Goal: Complete application form: Complete application form

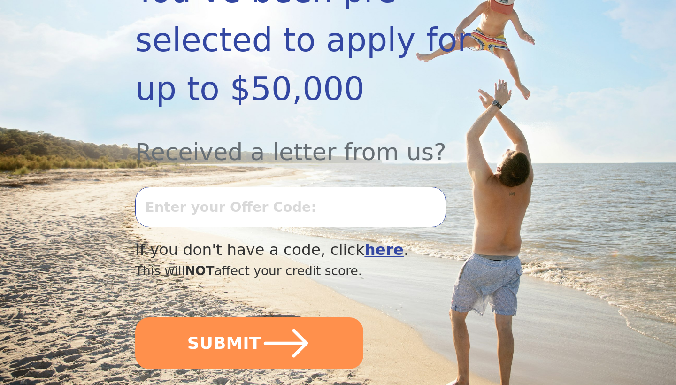
scroll to position [240, 0]
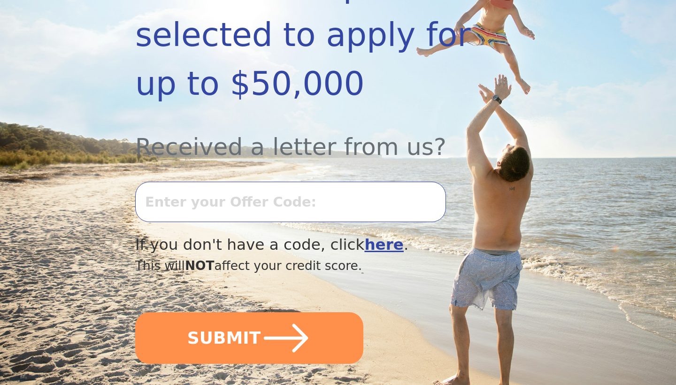
click at [313, 198] on input "text" at bounding box center [290, 202] width 311 height 40
type input "0730K-814077"
click at [249, 337] on button "SUBMIT" at bounding box center [249, 338] width 228 height 52
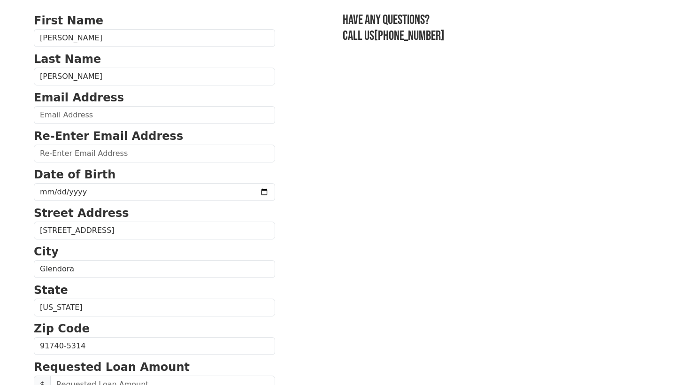
scroll to position [65, 0]
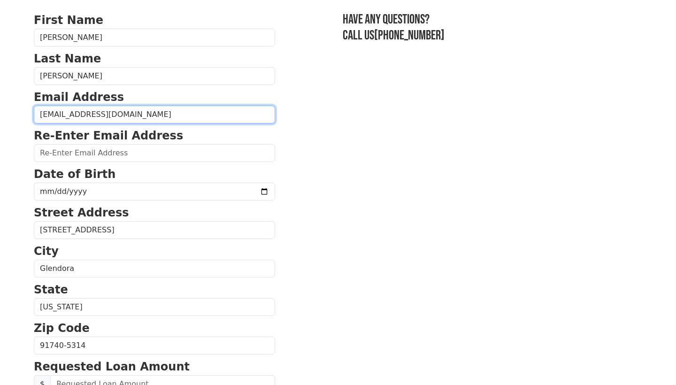
type input "robinatackett@gmail.com"
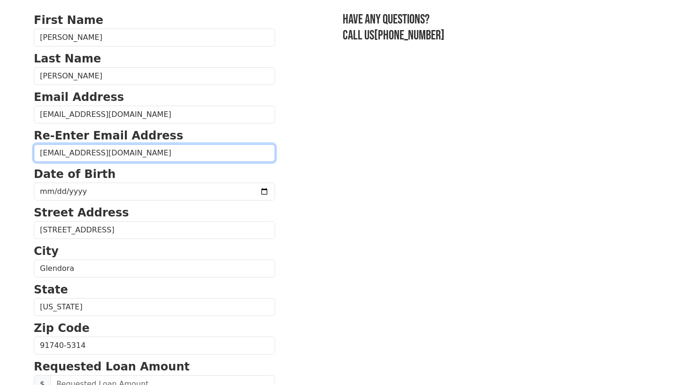
type input "robinatackett@gmail.com"
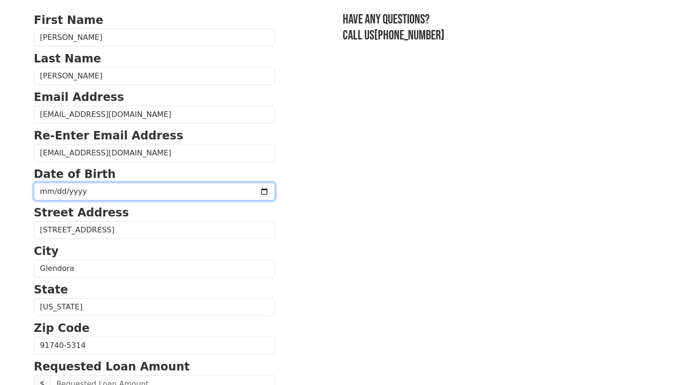
click at [96, 195] on input "date" at bounding box center [154, 192] width 241 height 18
type input "1986-02-13"
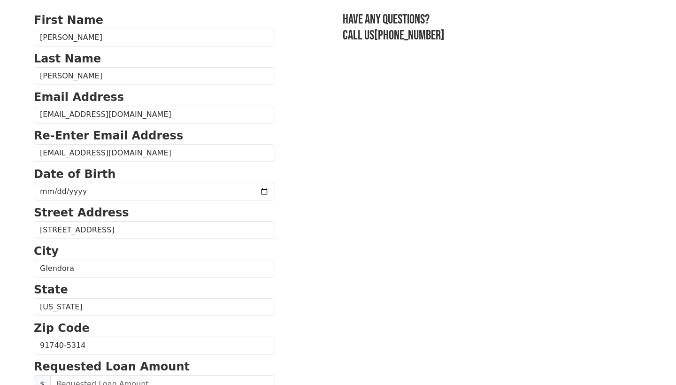
click at [350, 183] on section "First Name Robin Last Name Tackett Email Address robinatackett@gmail.com Re-Ent…" at bounding box center [338, 347] width 609 height 670
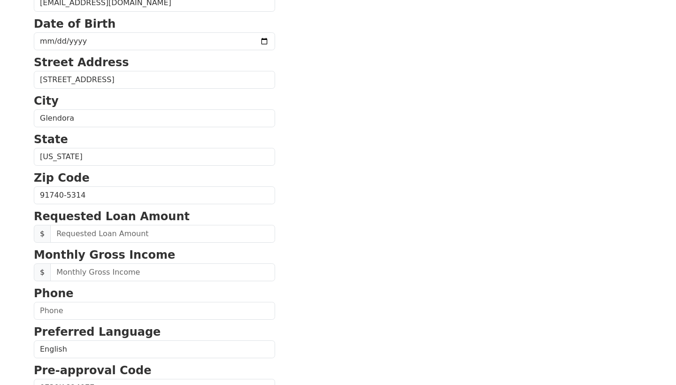
scroll to position [240, 0]
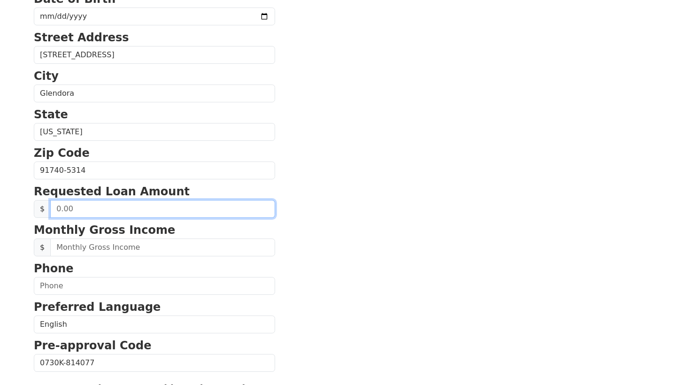
click at [145, 209] on input "text" at bounding box center [162, 209] width 225 height 18
drag, startPoint x: 145, startPoint y: 209, endPoint x: 36, endPoint y: 210, distance: 109.4
click at [36, 210] on div "$" at bounding box center [154, 209] width 241 height 18
type input "7,000.00"
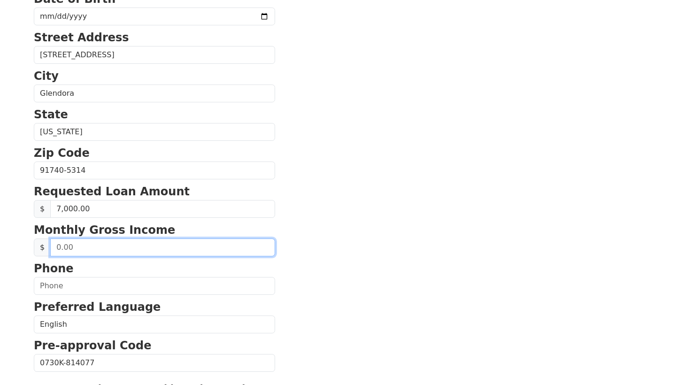
click at [121, 248] on input "text" at bounding box center [162, 248] width 225 height 18
drag, startPoint x: 106, startPoint y: 248, endPoint x: 26, endPoint y: 244, distance: 79.5
type input "8,500.00"
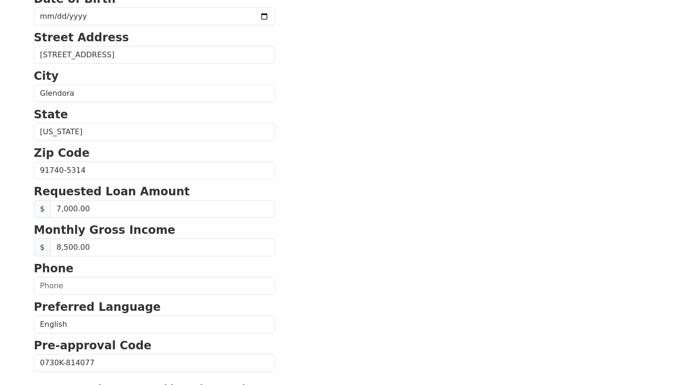
click at [302, 282] on section "First Name Robin Last Name Tackett Email Address robinatackett@gmail.com Re-Ent…" at bounding box center [338, 172] width 609 height 670
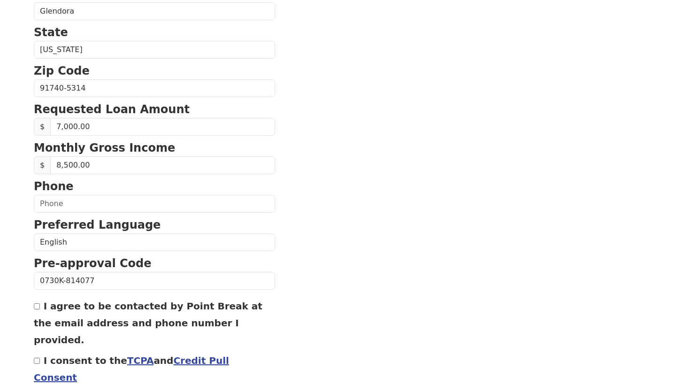
scroll to position [334, 0]
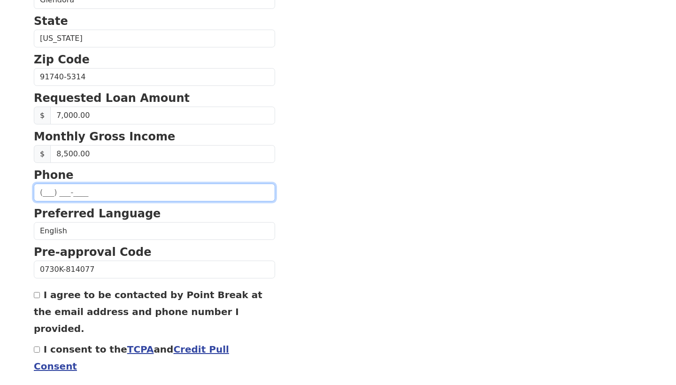
click at [42, 194] on input "text" at bounding box center [154, 193] width 241 height 18
type input "(626) 203-7067"
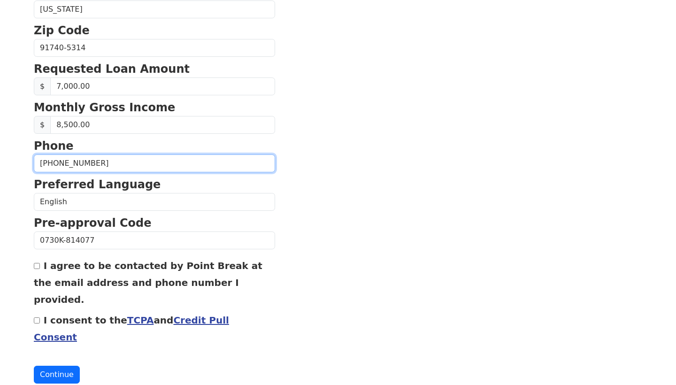
scroll to position [362, 0]
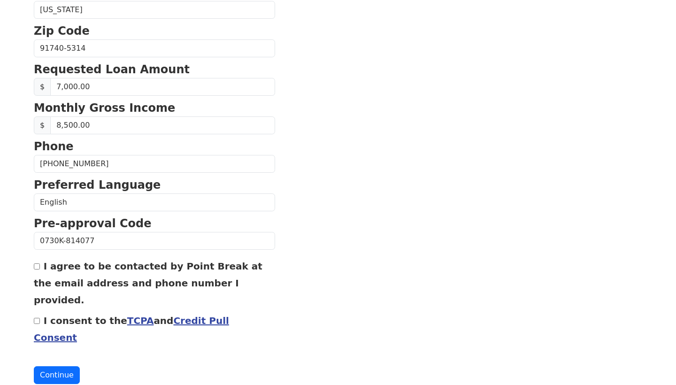
click at [35, 268] on input "I agree to be contacted by Point Break at the email address and phone number I …" at bounding box center [37, 267] width 6 height 6
checkbox input "true"
click at [38, 312] on div "I consent to the TCPA and Credit Pull Consent" at bounding box center [154, 329] width 241 height 34
click at [37, 318] on input "I consent to the TCPA and Credit Pull Consent" at bounding box center [37, 321] width 6 height 6
checkbox input "true"
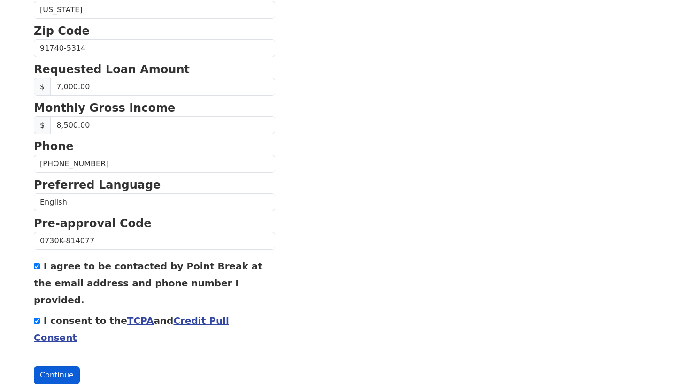
click at [65, 366] on button "Continue" at bounding box center [57, 375] width 46 height 18
